Goal: Complete application form: Complete application form

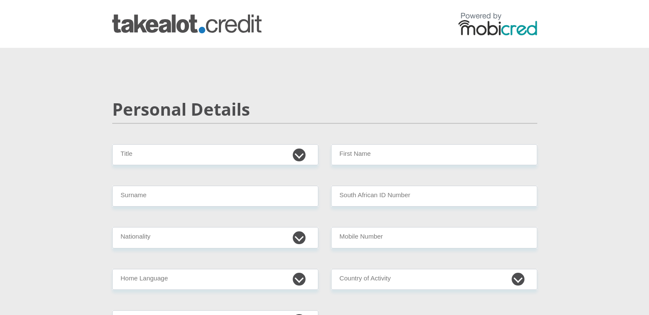
select select "Mr"
click at [112, 144] on select "Mr Ms Mrs Dr [PERSON_NAME]" at bounding box center [215, 154] width 206 height 21
click at [147, 199] on input "Surname" at bounding box center [215, 196] width 206 height 21
type input "Ngcanjana"
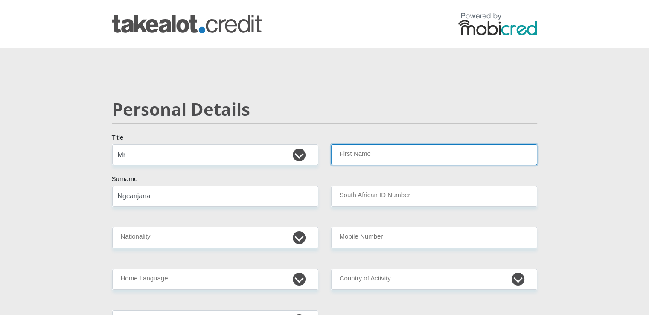
type input "Oyama"
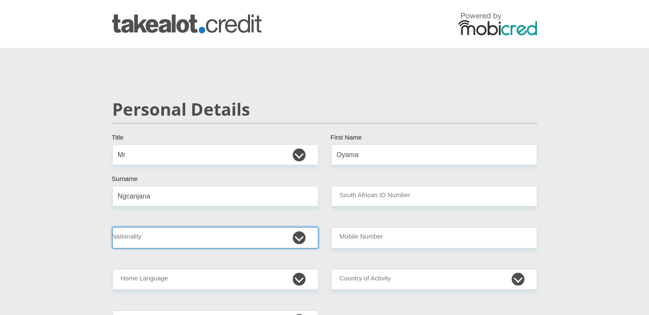
select select "ZAF"
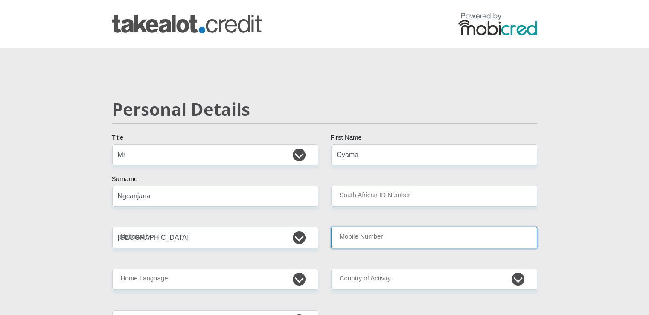
type input "0661358896"
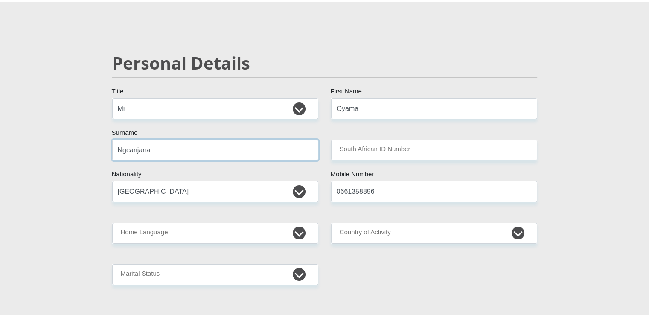
scroll to position [56, 0]
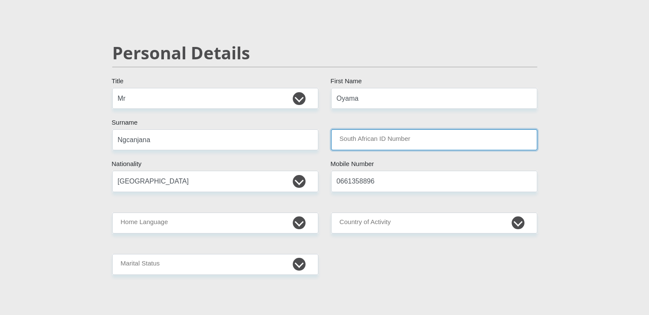
click at [362, 135] on input "South African ID Number" at bounding box center [434, 139] width 206 height 21
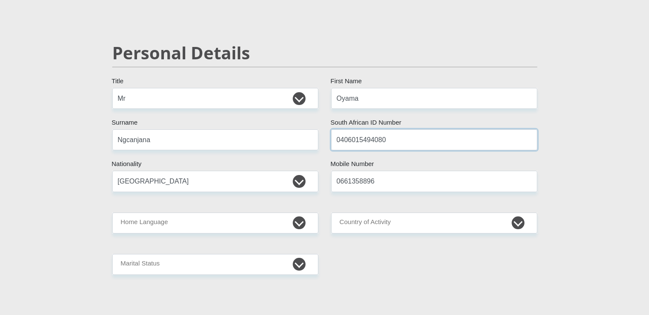
type input "0406015494080"
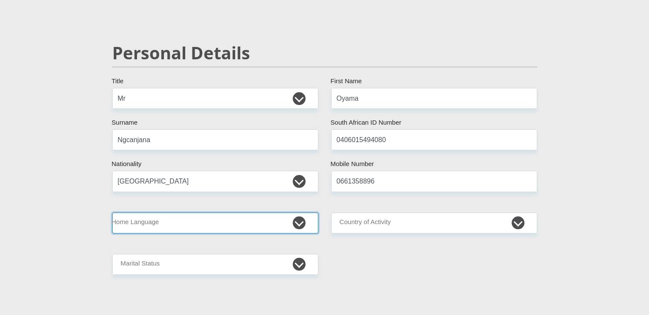
click at [301, 231] on select "Afrikaans English Sepedi South Ndebele Southern Sotho Swati Tsonga Tswana Venda…" at bounding box center [215, 223] width 206 height 21
select select "xho"
click at [112, 213] on select "Afrikaans English Sepedi South Ndebele Southern Sotho Swati Tsonga Tswana Venda…" at bounding box center [215, 223] width 206 height 21
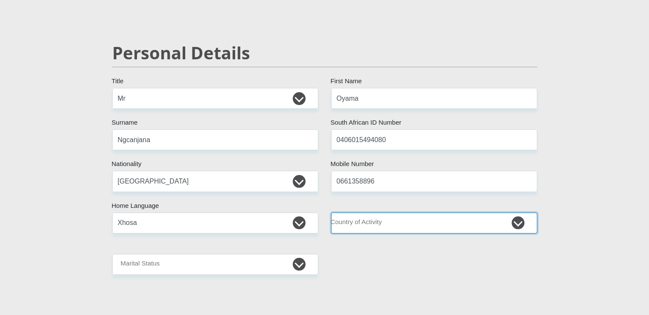
click at [400, 228] on select "[GEOGRAPHIC_DATA] [GEOGRAPHIC_DATA] [GEOGRAPHIC_DATA] [GEOGRAPHIC_DATA] [GEOGRA…" at bounding box center [434, 223] width 206 height 21
select select "ZAF"
click at [331, 213] on select "[GEOGRAPHIC_DATA] [GEOGRAPHIC_DATA] [GEOGRAPHIC_DATA] [GEOGRAPHIC_DATA] [GEOGRA…" at bounding box center [434, 223] width 206 height 21
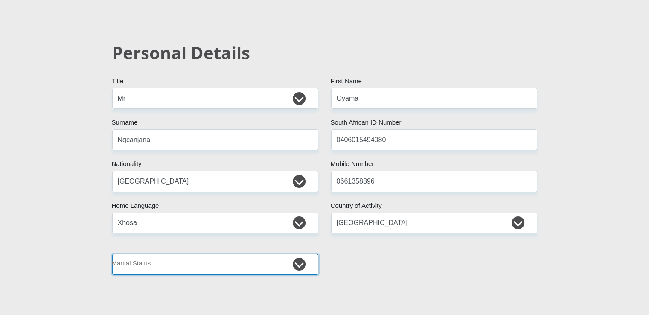
click at [236, 262] on select "Married ANC Single Divorced Widowed Married COP or Customary Law" at bounding box center [215, 264] width 206 height 21
select select "2"
click at [112, 254] on select "Married ANC Single Divorced Widowed Married COP or Customary Law" at bounding box center [215, 264] width 206 height 21
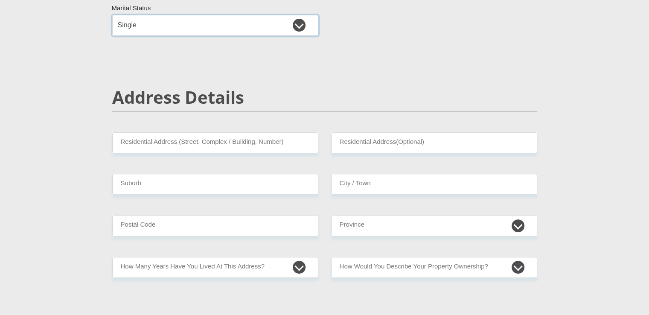
scroll to position [299, 0]
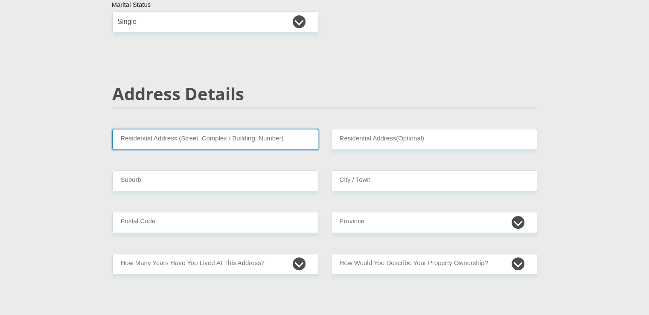
click at [282, 137] on input "Residential Address (Street, Complex / Building, Number)" at bounding box center [215, 139] width 206 height 21
type input "[STREET_ADDRESS]"
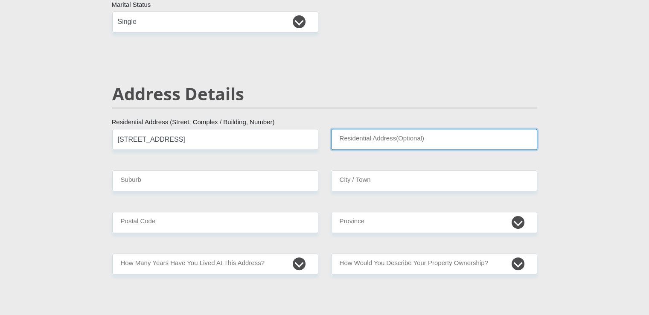
type input "Motherwell"
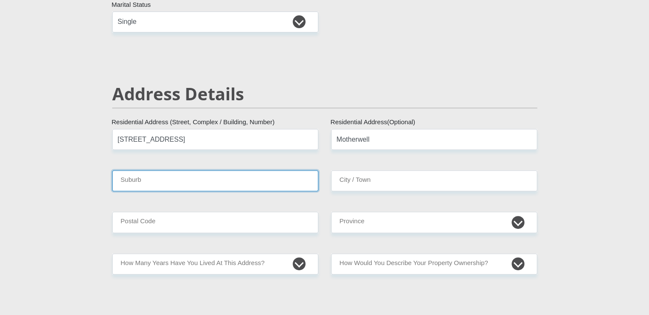
type input "[GEOGRAPHIC_DATA][PERSON_NAME]"
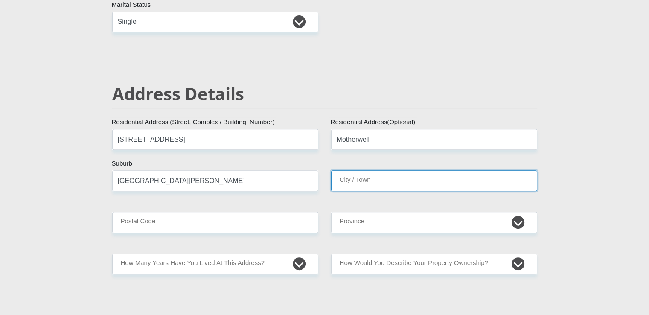
type input "[GEOGRAPHIC_DATA][PERSON_NAME]"
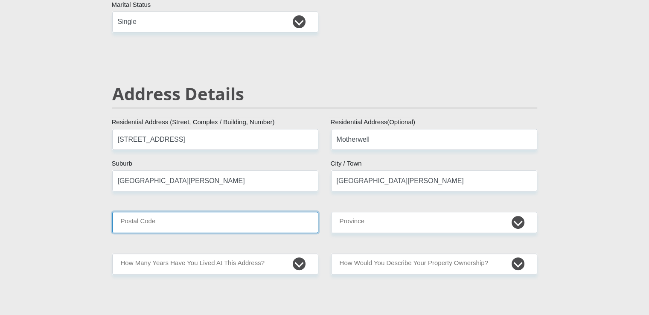
type input "6211"
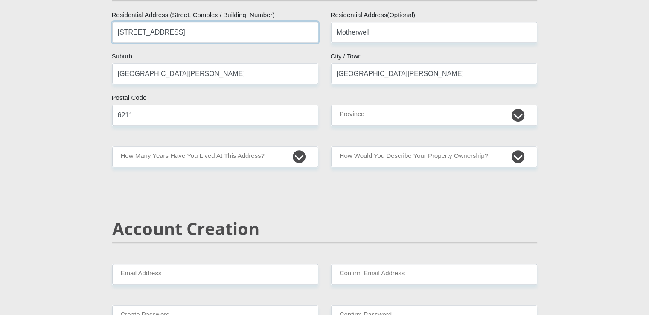
scroll to position [407, 0]
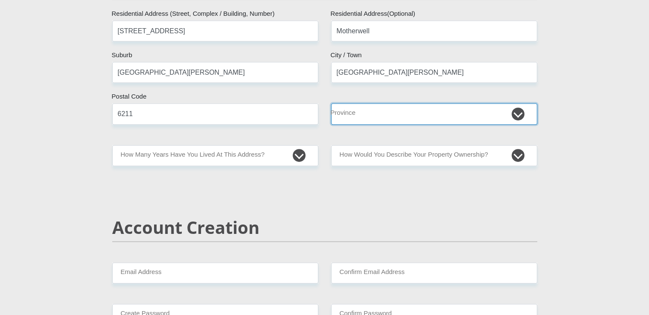
click at [411, 112] on select "Eastern Cape Free State [GEOGRAPHIC_DATA] [GEOGRAPHIC_DATA][DATE] [GEOGRAPHIC_D…" at bounding box center [434, 113] width 206 height 21
select select "[GEOGRAPHIC_DATA]"
click at [331, 103] on select "Eastern Cape Free State [GEOGRAPHIC_DATA] [GEOGRAPHIC_DATA][DATE] [GEOGRAPHIC_D…" at bounding box center [434, 113] width 206 height 21
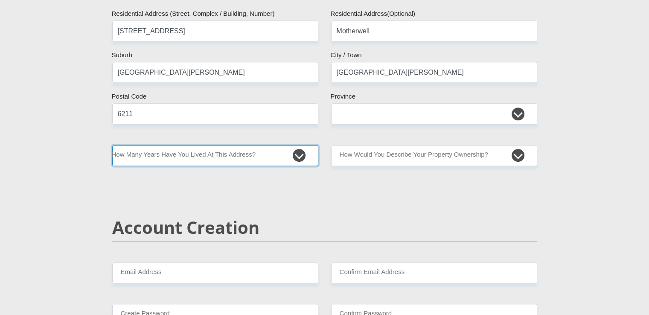
click at [257, 161] on select "less than 1 year 1-3 years 3-5 years 5+ years" at bounding box center [215, 155] width 206 height 21
select select "5"
click at [112, 145] on select "less than 1 year 1-3 years 3-5 years 5+ years" at bounding box center [215, 155] width 206 height 21
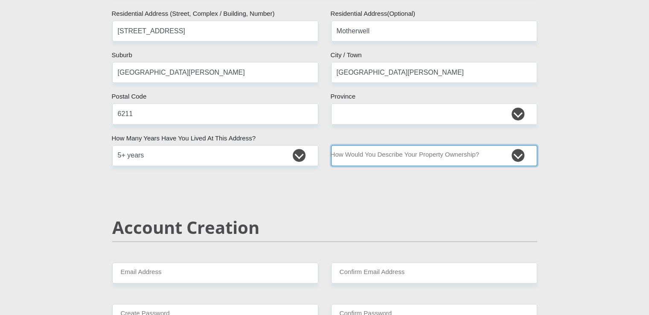
click at [400, 154] on select "Owned Rented Family Owned Company Dwelling" at bounding box center [434, 155] width 206 height 21
select select "parents"
click at [331, 145] on select "Owned Rented Family Owned Company Dwelling" at bounding box center [434, 155] width 206 height 21
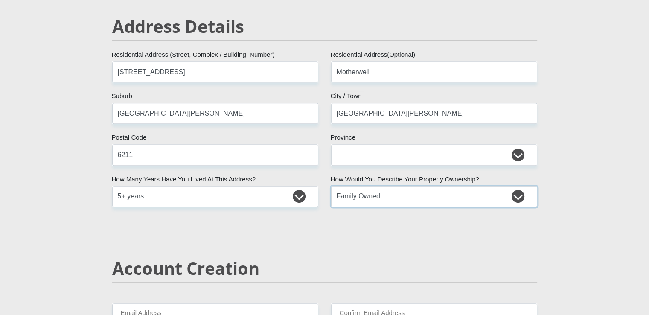
scroll to position [369, 0]
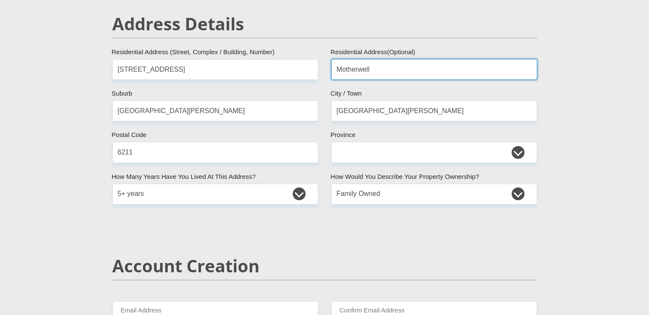
click at [389, 72] on input "Motherwell" at bounding box center [434, 69] width 206 height 21
type input "M"
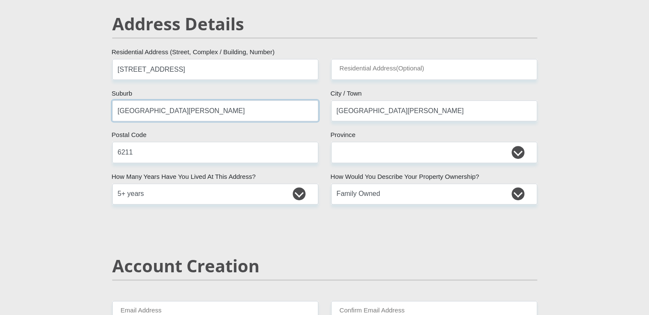
click at [166, 113] on input "[GEOGRAPHIC_DATA][PERSON_NAME]" at bounding box center [215, 110] width 206 height 21
type input "Motherwell"
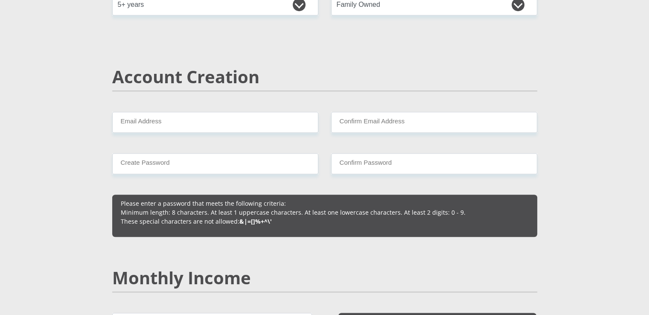
scroll to position [558, 0]
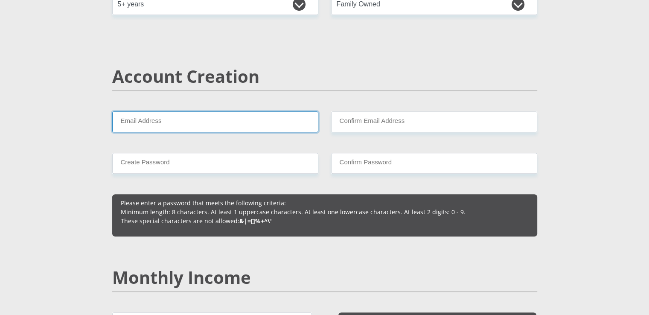
click at [260, 113] on input "Email Address" at bounding box center [215, 121] width 206 height 21
drag, startPoint x: 215, startPoint y: 121, endPoint x: 116, endPoint y: 119, distance: 99.1
click at [116, 119] on input "[EMAIL_ADDRESS][DOMAIN_NAME]" at bounding box center [215, 121] width 206 height 21
type input "[EMAIL_ADDRESS][DOMAIN_NAME]"
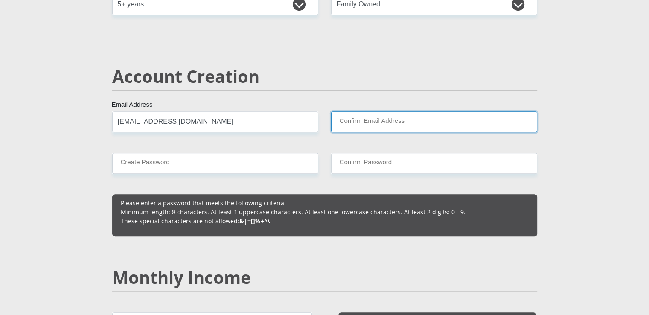
click at [342, 122] on input "Confirm Email Address" at bounding box center [434, 121] width 206 height 21
paste input "[EMAIL_ADDRESS][DOMAIN_NAME]"
type input "[EMAIL_ADDRESS][DOMAIN_NAME]"
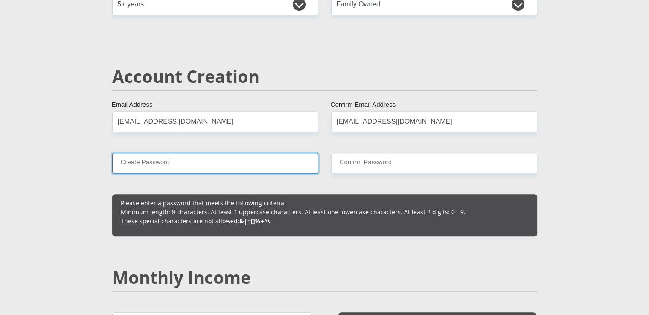
click at [222, 160] on input "Create Password" at bounding box center [215, 163] width 206 height 21
drag, startPoint x: 185, startPoint y: 163, endPoint x: 117, endPoint y: 162, distance: 67.5
click at [117, 162] on input "Hlalu1402@" at bounding box center [215, 163] width 206 height 21
type input "Hlalu1402@"
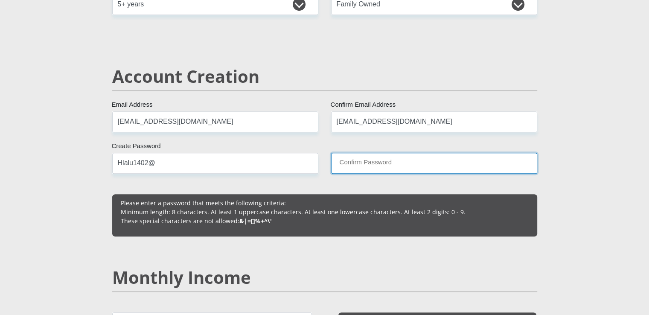
click at [365, 162] on input "Confirm Password" at bounding box center [434, 163] width 206 height 21
paste input "Hlalu1402@"
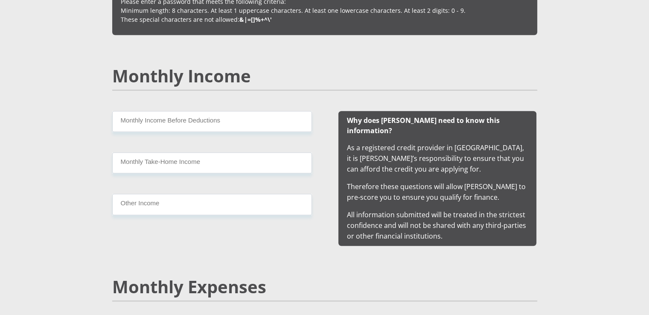
scroll to position [760, 0]
type input "Hlalu1402@"
click at [275, 120] on input "Monthly Income Before Deductions" at bounding box center [212, 121] width 200 height 21
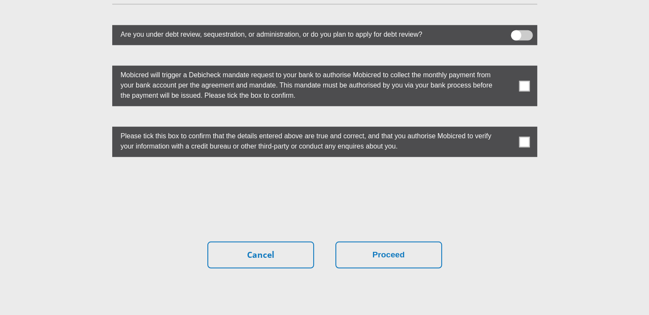
scroll to position [2401, 0]
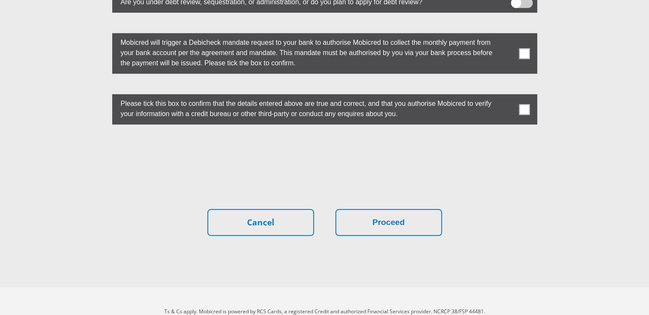
type input "1"
